Goal: Communication & Community: Connect with others

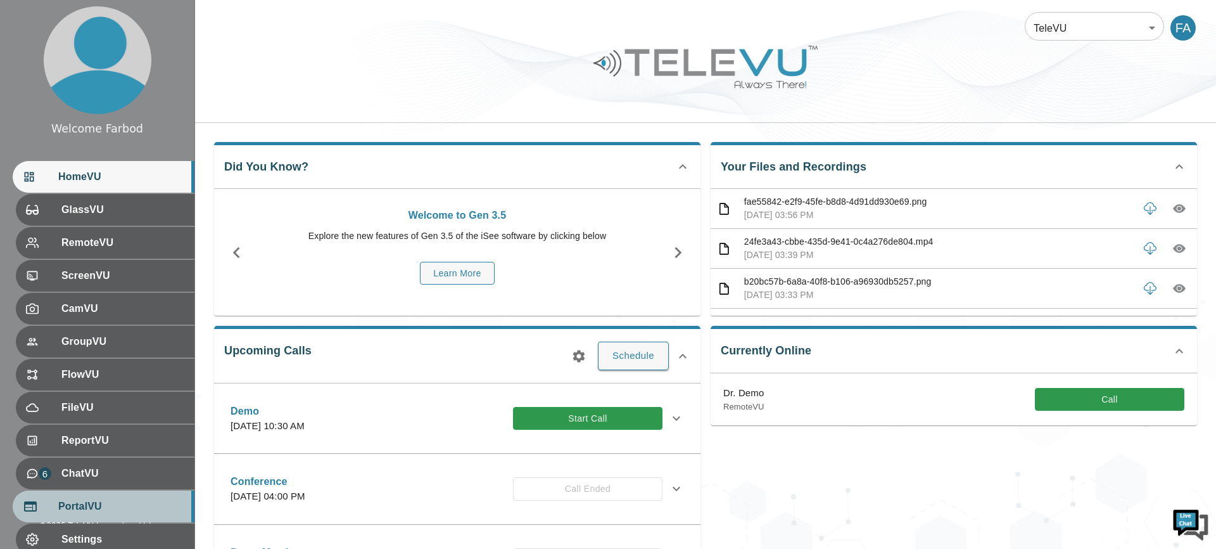
click at [104, 513] on span "PortalVU" at bounding box center [121, 506] width 126 height 15
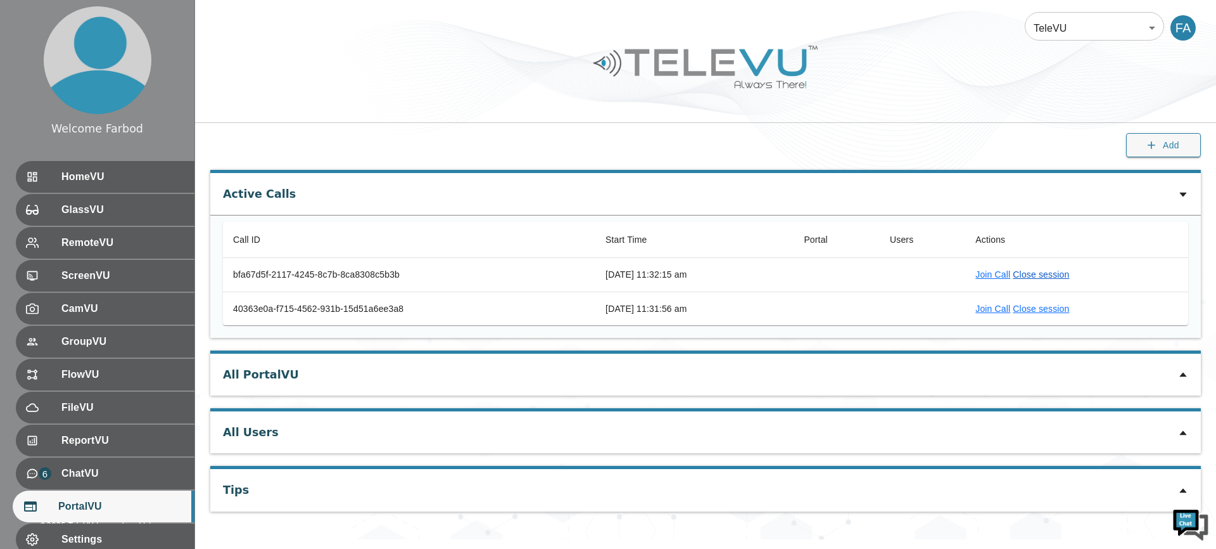
click at [1062, 272] on link "Close session" at bounding box center [1041, 274] width 56 height 10
click at [1069, 308] on link "Close session" at bounding box center [1041, 308] width 56 height 10
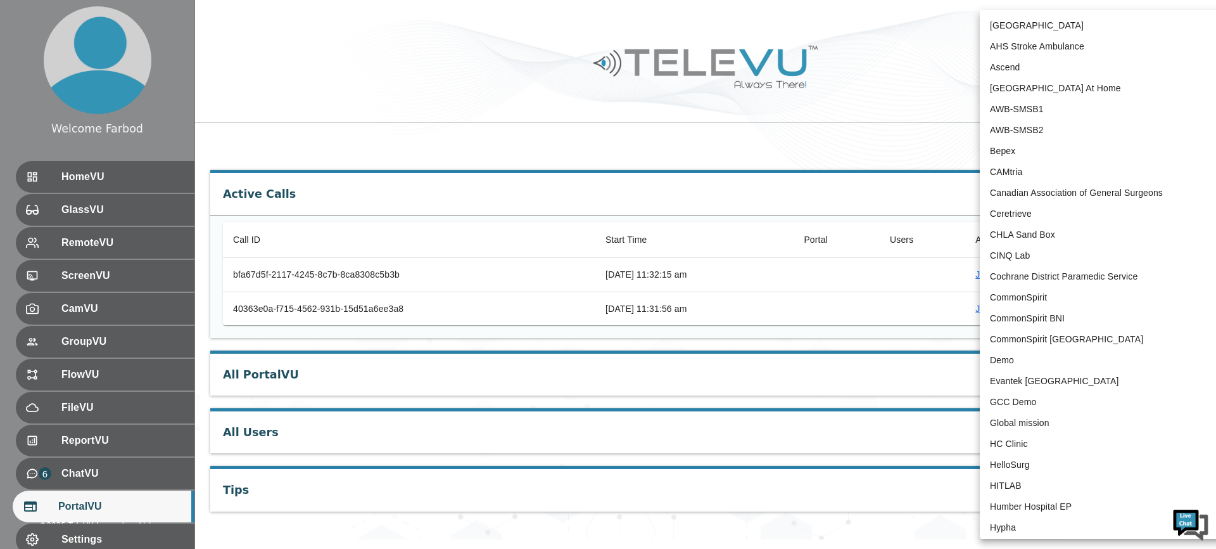
click at [1069, 30] on body "Welcome Farbod HomeVU GlassVU RemoteVU ScreenVU CamVU GroupVU FlowVU FileVU Rep…" at bounding box center [608, 269] width 1216 height 539
type input "181"
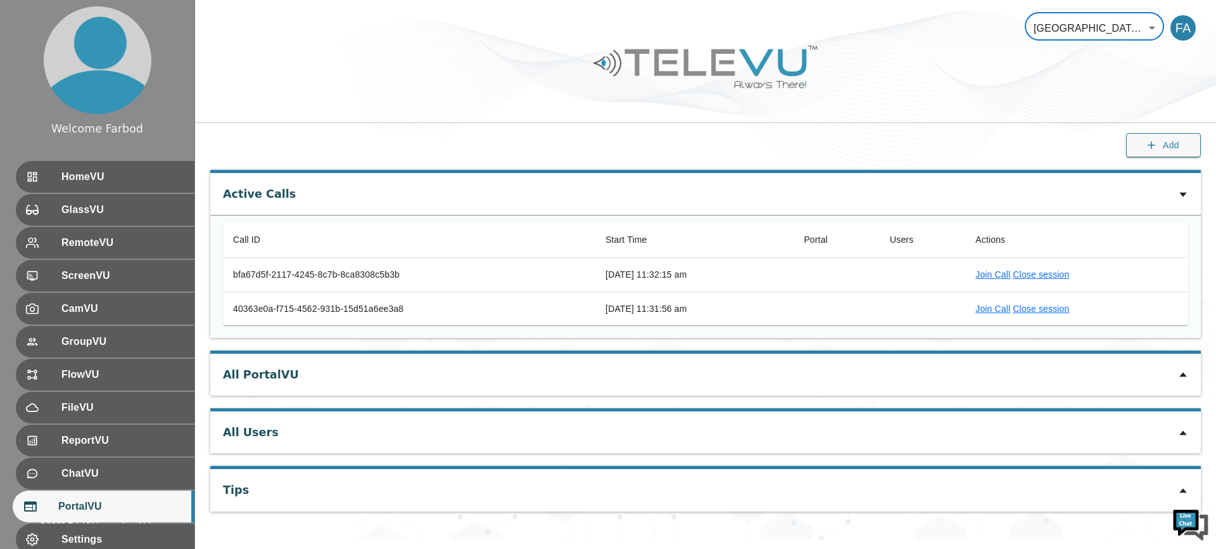
click at [56, 193] on ul "HomeVU GlassVU RemoteVU ScreenVU CamVU GroupVU FlowVU FileVU ReportVU ChatVU Po…" at bounding box center [97, 391] width 194 height 471
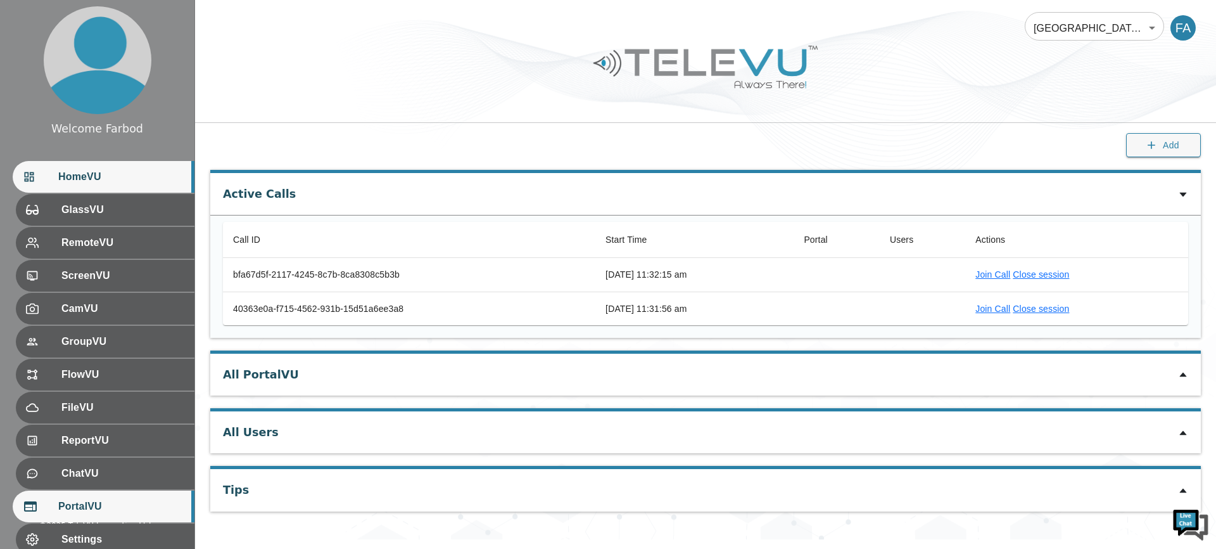
click at [70, 187] on div "HomeVU" at bounding box center [104, 177] width 182 height 32
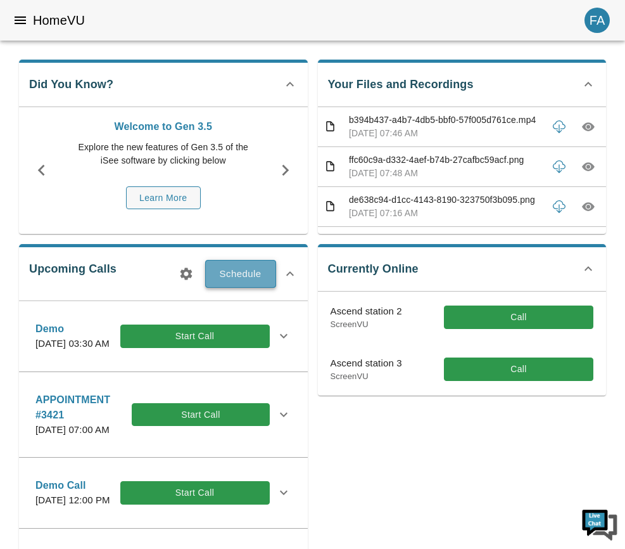
click at [229, 272] on button "Schedule" at bounding box center [240, 274] width 71 height 28
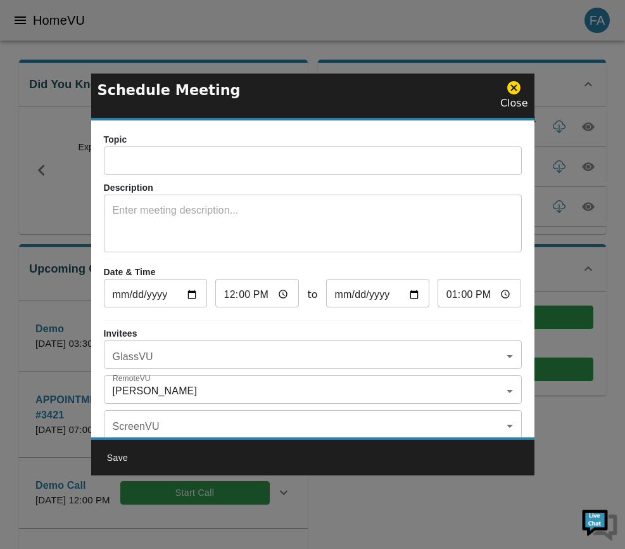
click at [245, 165] on input "text" at bounding box center [313, 161] width 418 height 25
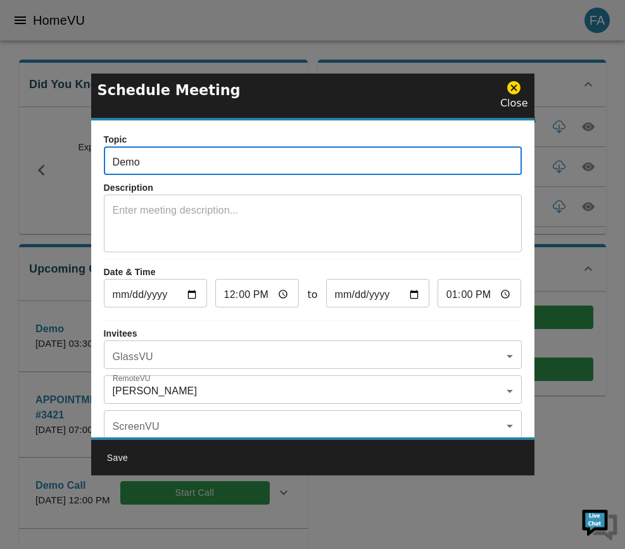
type input "Demo"
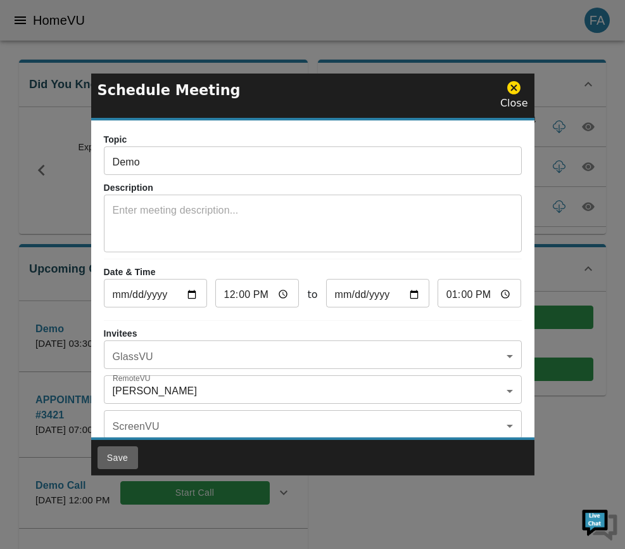
click at [111, 453] on button "Save" at bounding box center [118, 457] width 41 height 23
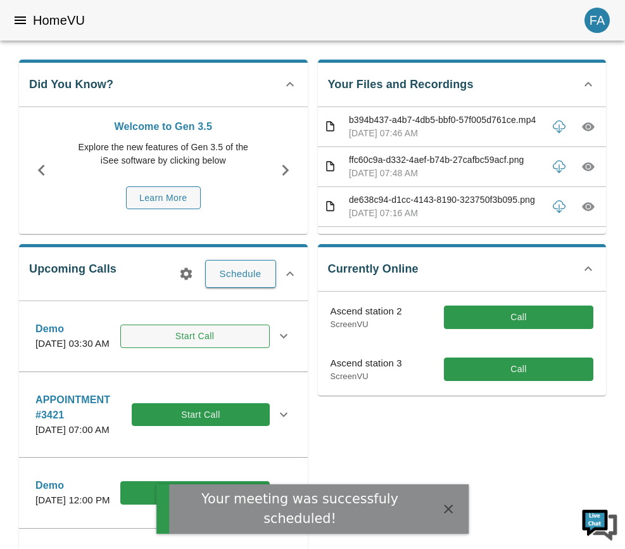
click at [198, 348] on button "Start Call" at bounding box center [194, 335] width 149 height 23
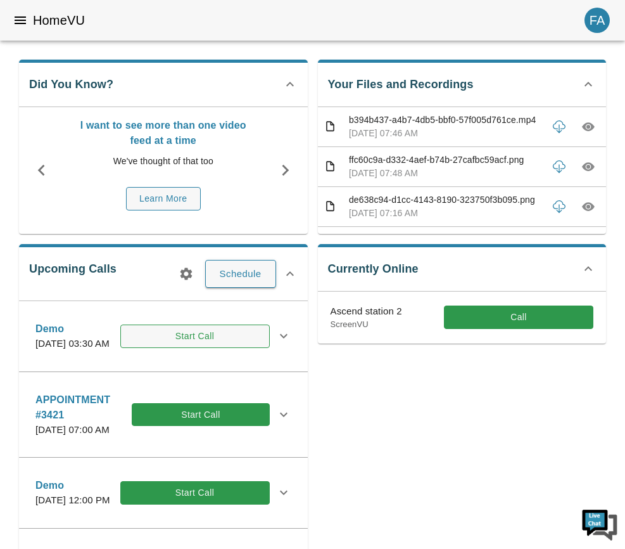
click at [214, 336] on button "Start Call" at bounding box center [194, 335] width 149 height 23
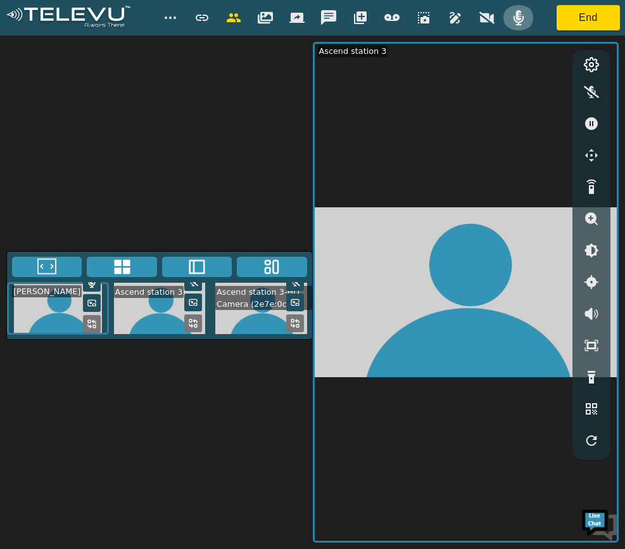
click at [516, 20] on icon "button" at bounding box center [518, 17] width 15 height 15
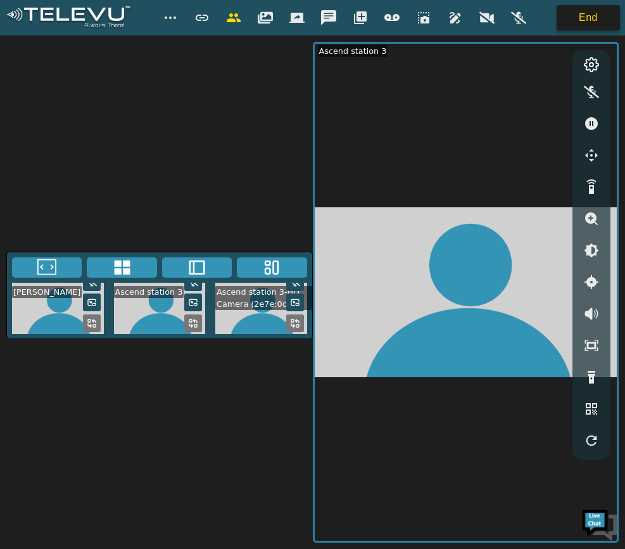
click at [571, 25] on button "End" at bounding box center [588, 17] width 63 height 25
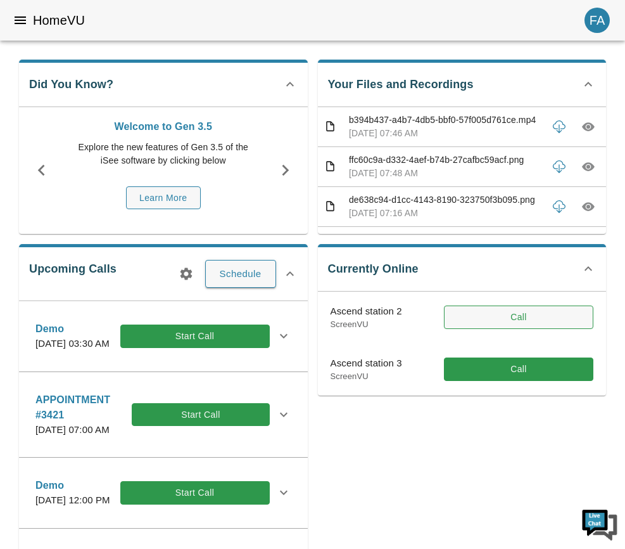
click at [499, 310] on button "Call" at bounding box center [518, 316] width 149 height 23
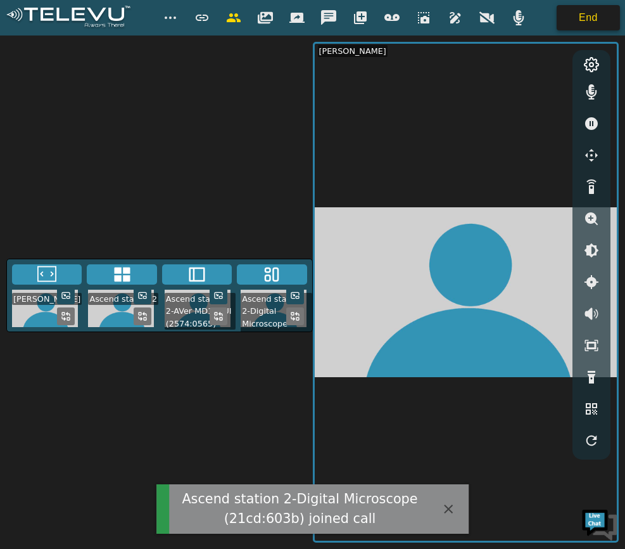
click at [575, 20] on button "End" at bounding box center [588, 17] width 63 height 25
